Goal: Information Seeking & Learning: Learn about a topic

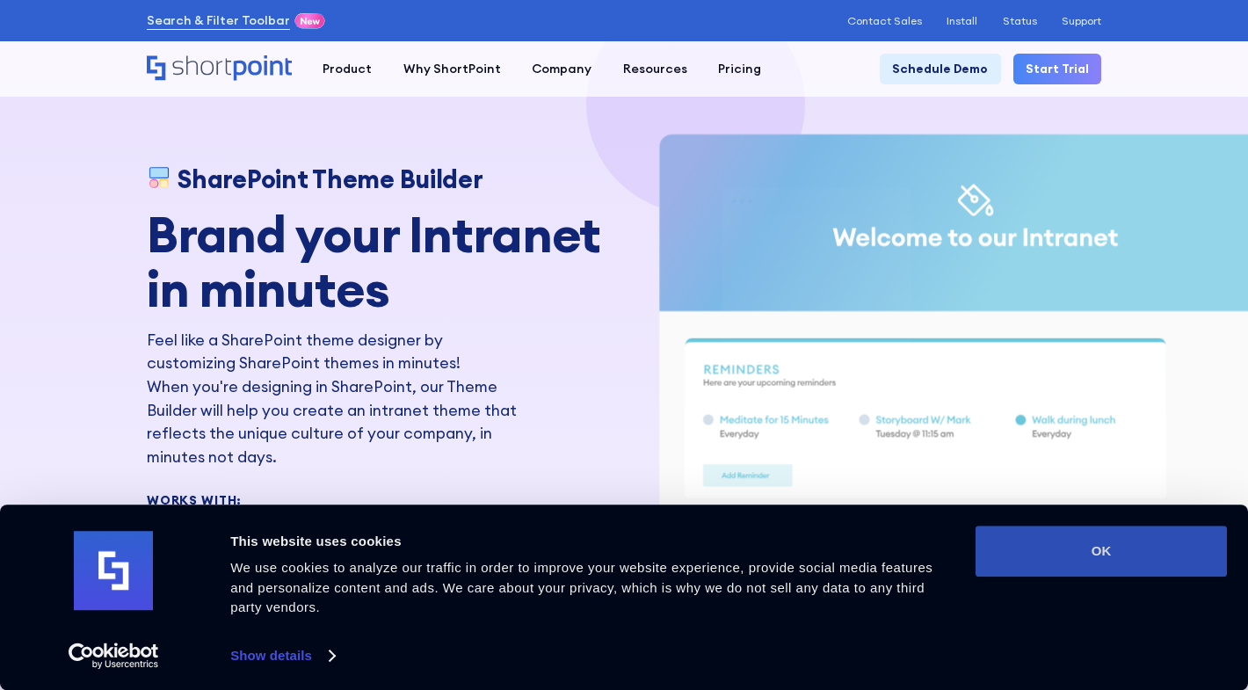
click at [1118, 555] on button "OK" at bounding box center [1100, 550] width 251 height 51
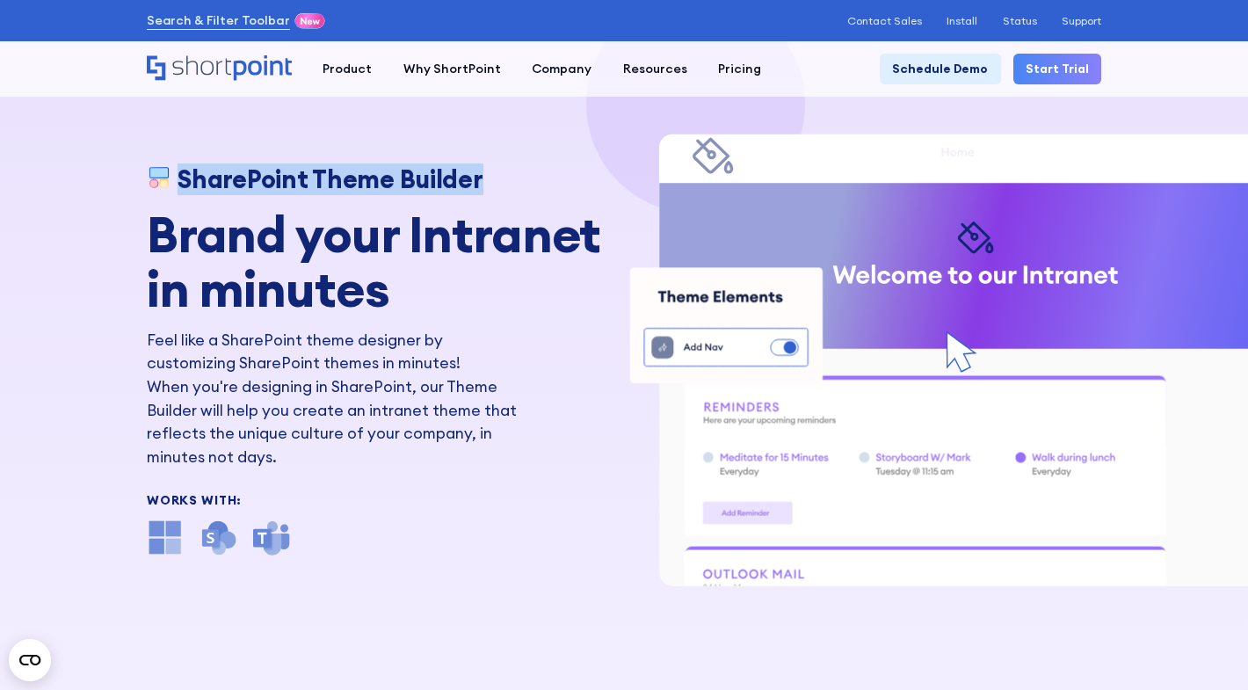
drag, startPoint x: 482, startPoint y: 178, endPoint x: 178, endPoint y: 176, distance: 304.1
click at [178, 176] on div "SharePoint Theme Builder" at bounding box center [381, 179] width 468 height 29
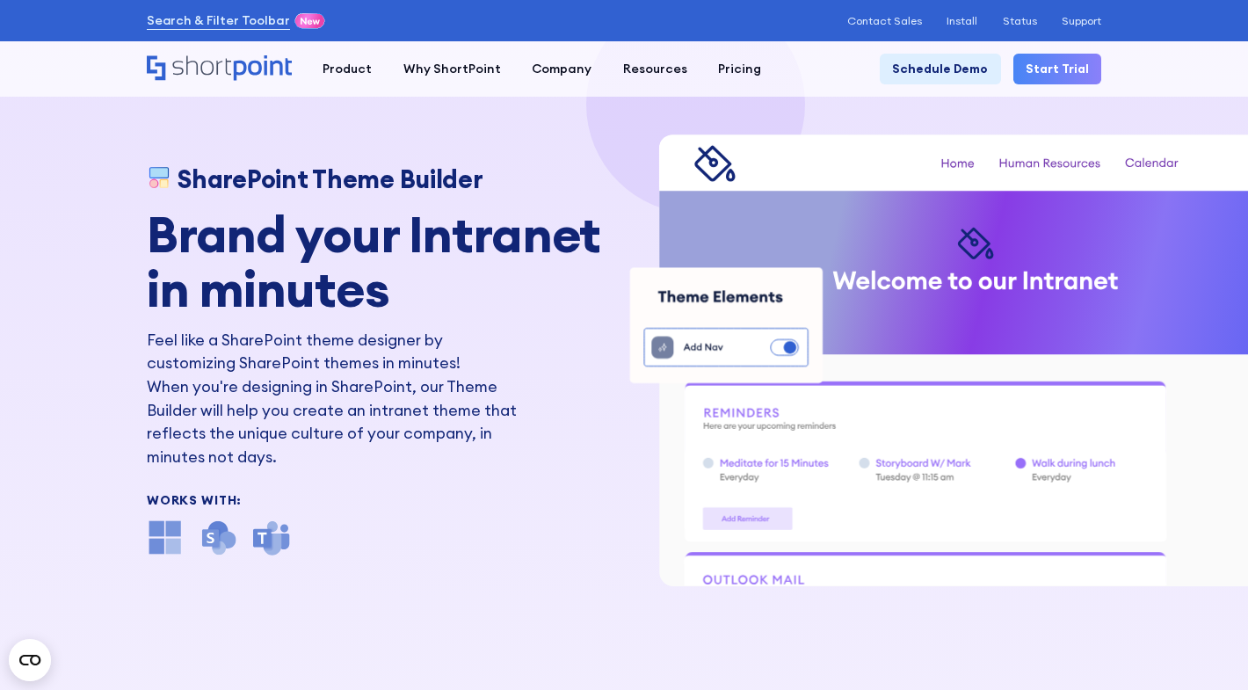
click at [381, 287] on strong "Brand your Intranet in minutes" at bounding box center [373, 261] width 453 height 118
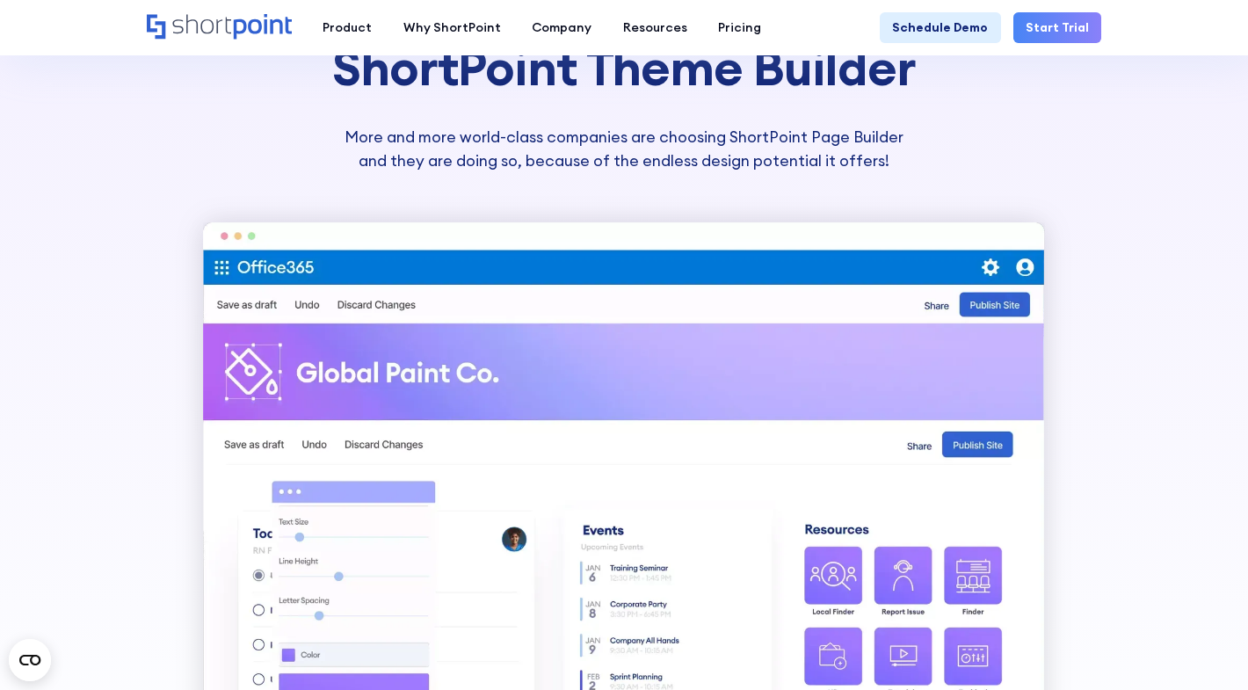
scroll to position [425, 0]
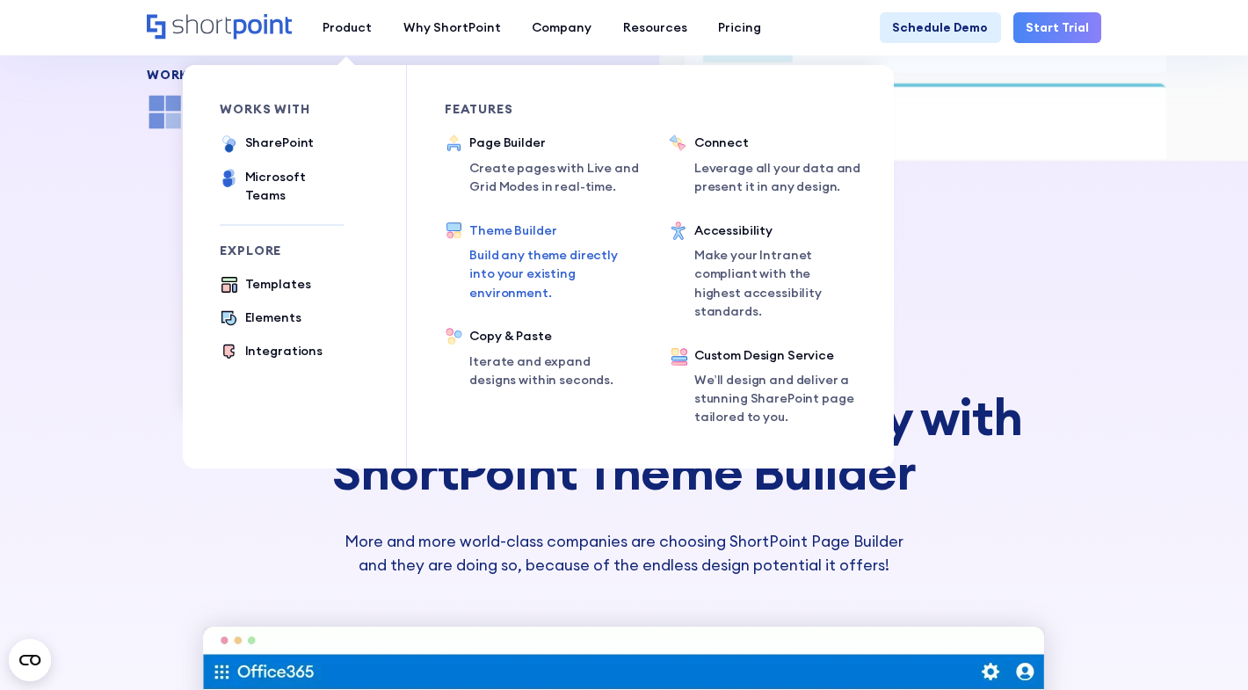
click at [525, 257] on p "Build any theme directly into your existing environment." at bounding box center [550, 274] width 163 height 56
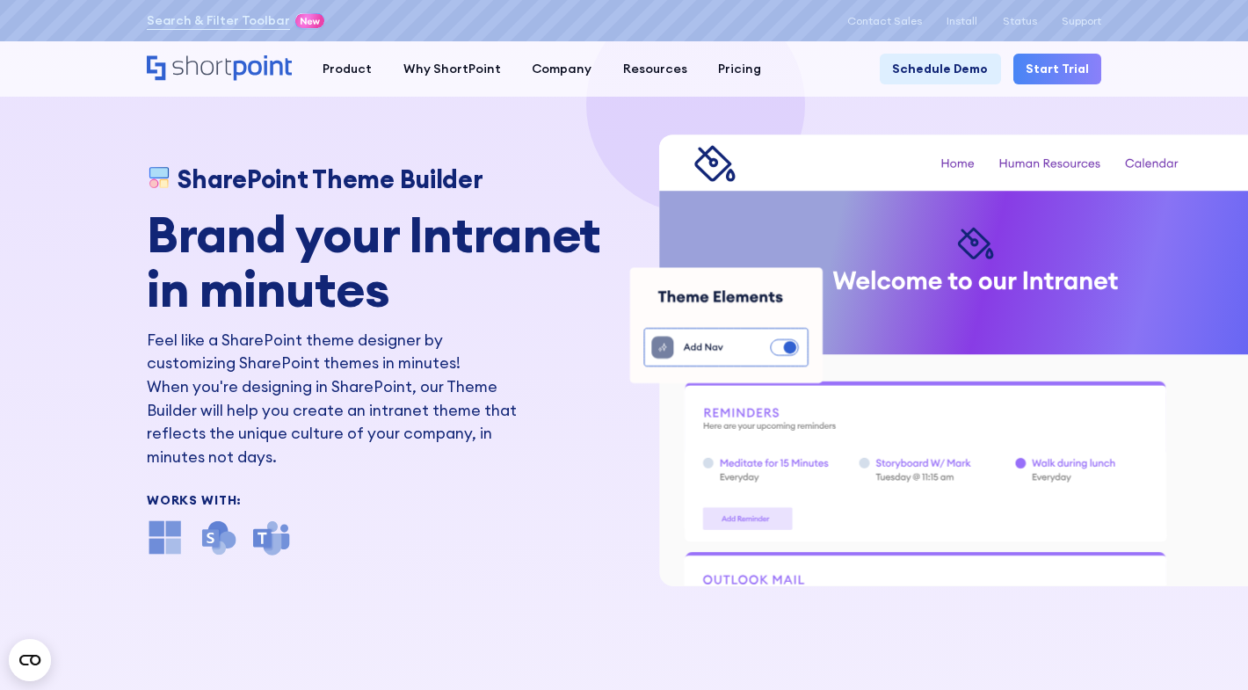
click at [581, 615] on div "SharePoint Theme Builder Brand your Intranet in minutes Feel like a SharePoint …" at bounding box center [624, 345] width 1248 height 690
